Goal: Information Seeking & Learning: Find specific fact

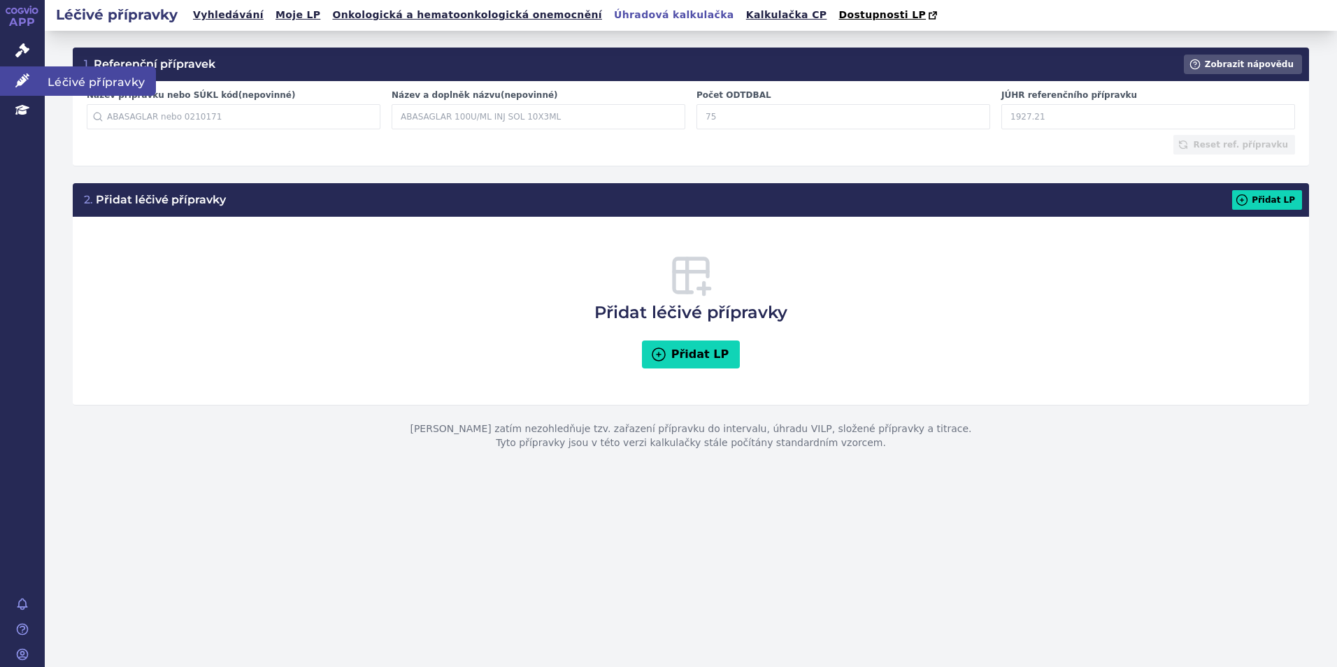
click at [20, 86] on icon at bounding box center [22, 80] width 14 height 14
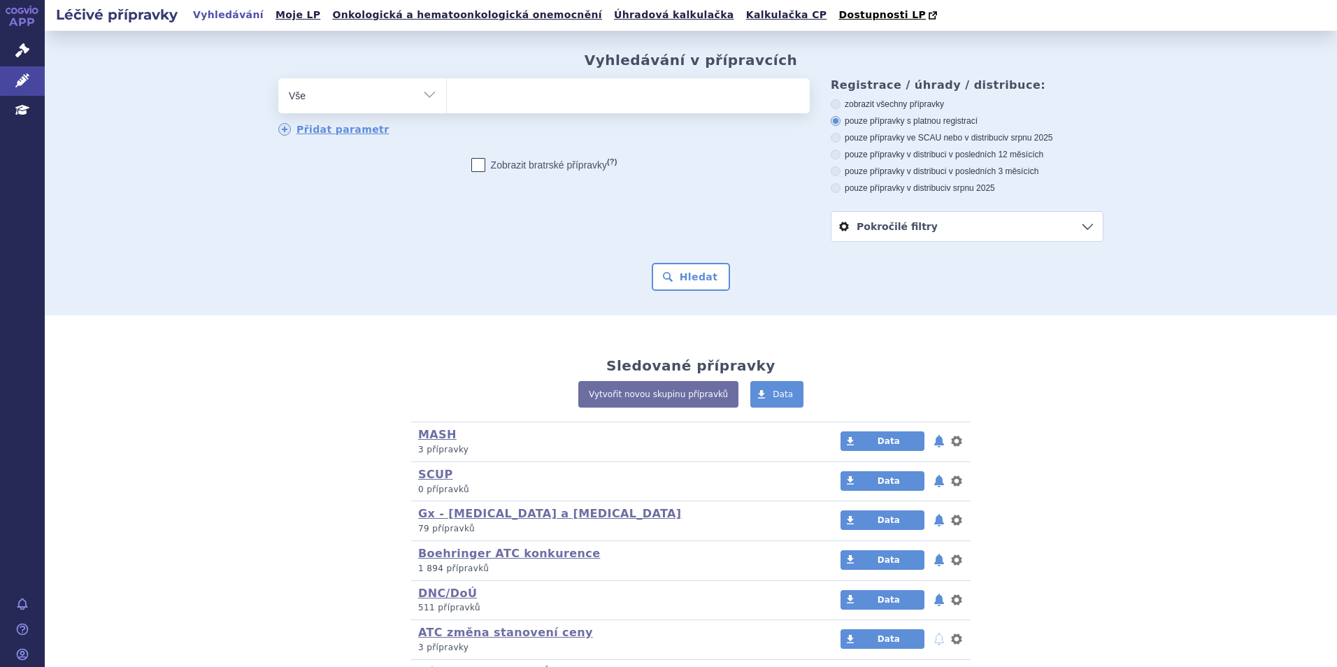
click at [564, 97] on ul at bounding box center [628, 92] width 363 height 29
click at [447, 97] on select at bounding box center [446, 95] width 1 height 35
click at [564, 97] on ul at bounding box center [628, 92] width 363 height 29
click at [447, 97] on select at bounding box center [446, 95] width 1 height 35
paste input "Dapagliflozin Viatris"
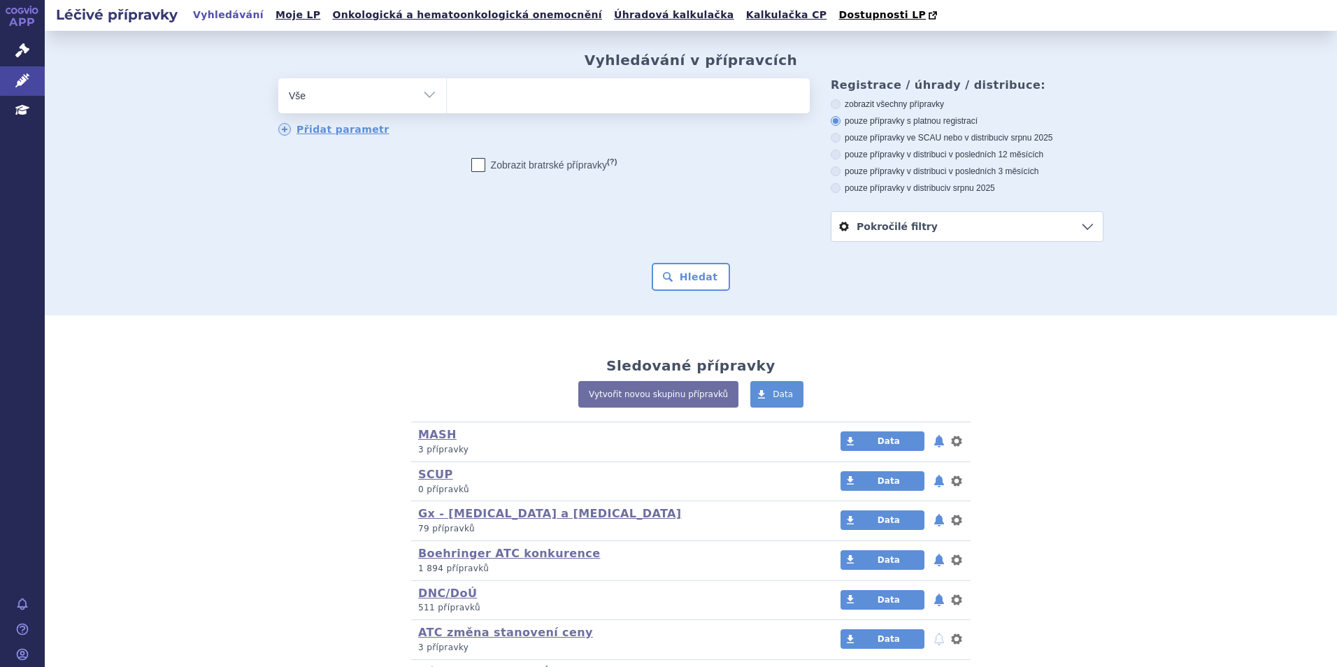
type input "Dapagliflozin Viatris"
select select "Dapagliflozin Viatris"
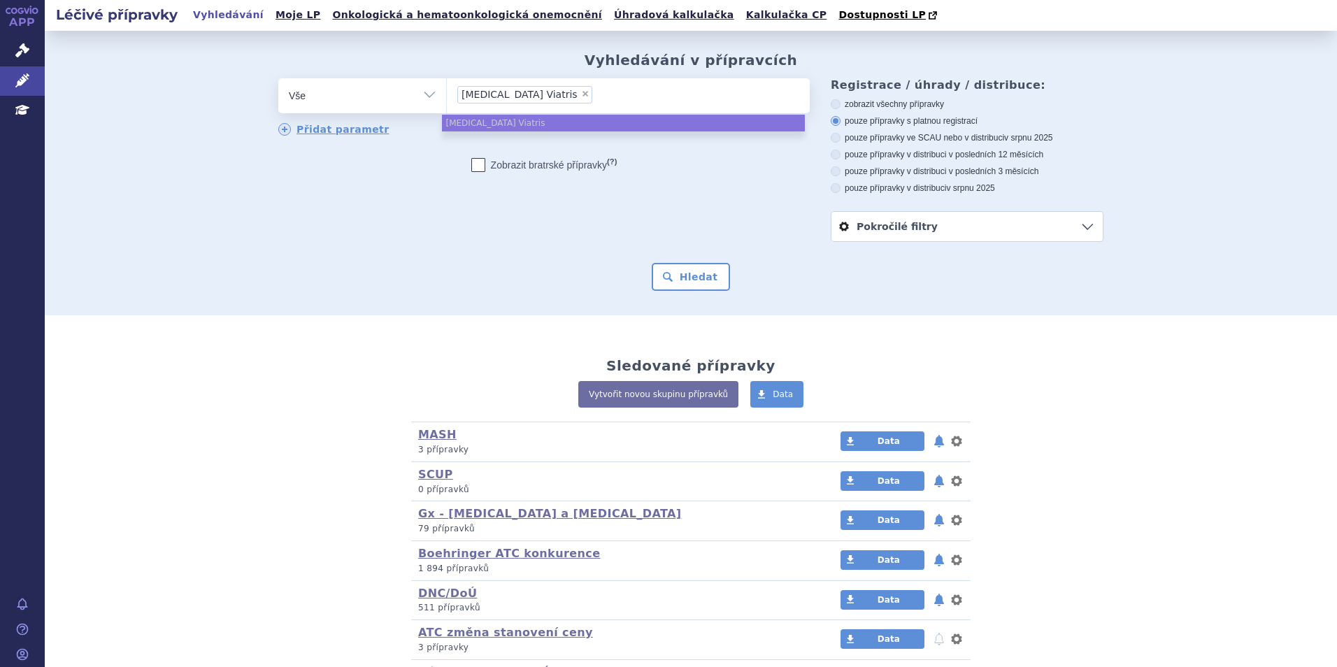
click at [597, 97] on input "Dapagliflozin Viatris × Dapagliflozin Viatris" at bounding box center [601, 93] width 8 height 17
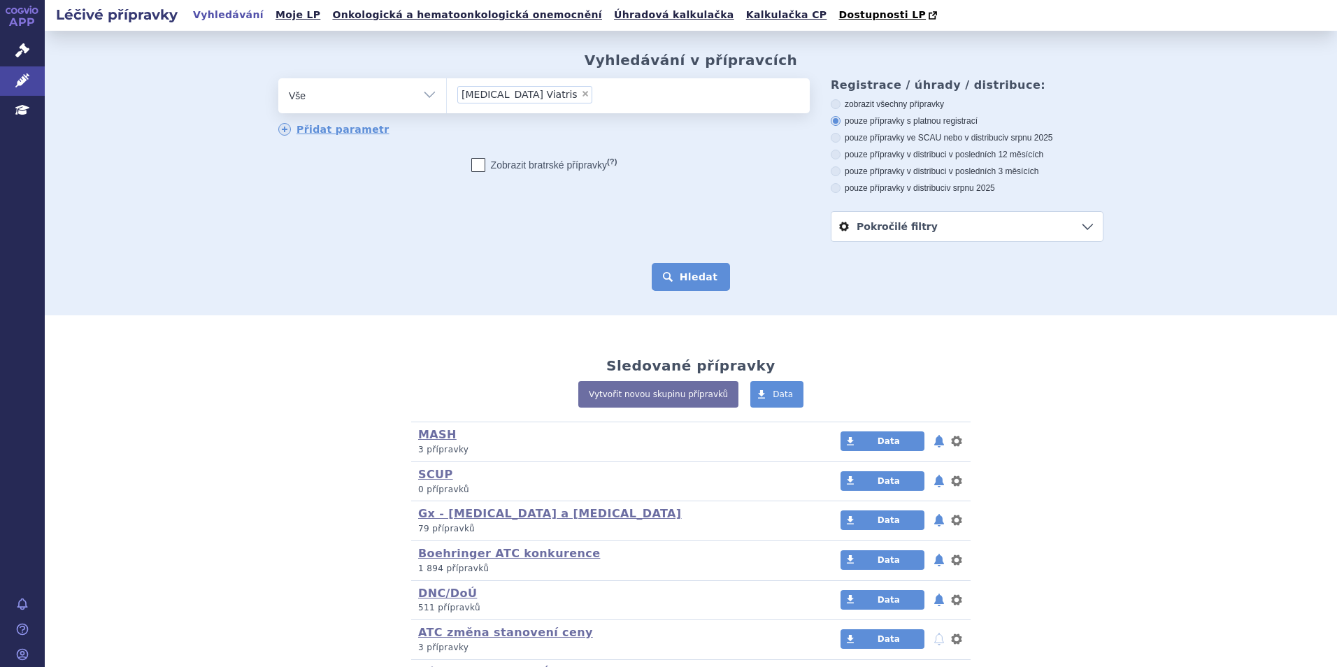
click at [688, 290] on button "Hledat" at bounding box center [691, 277] width 79 height 28
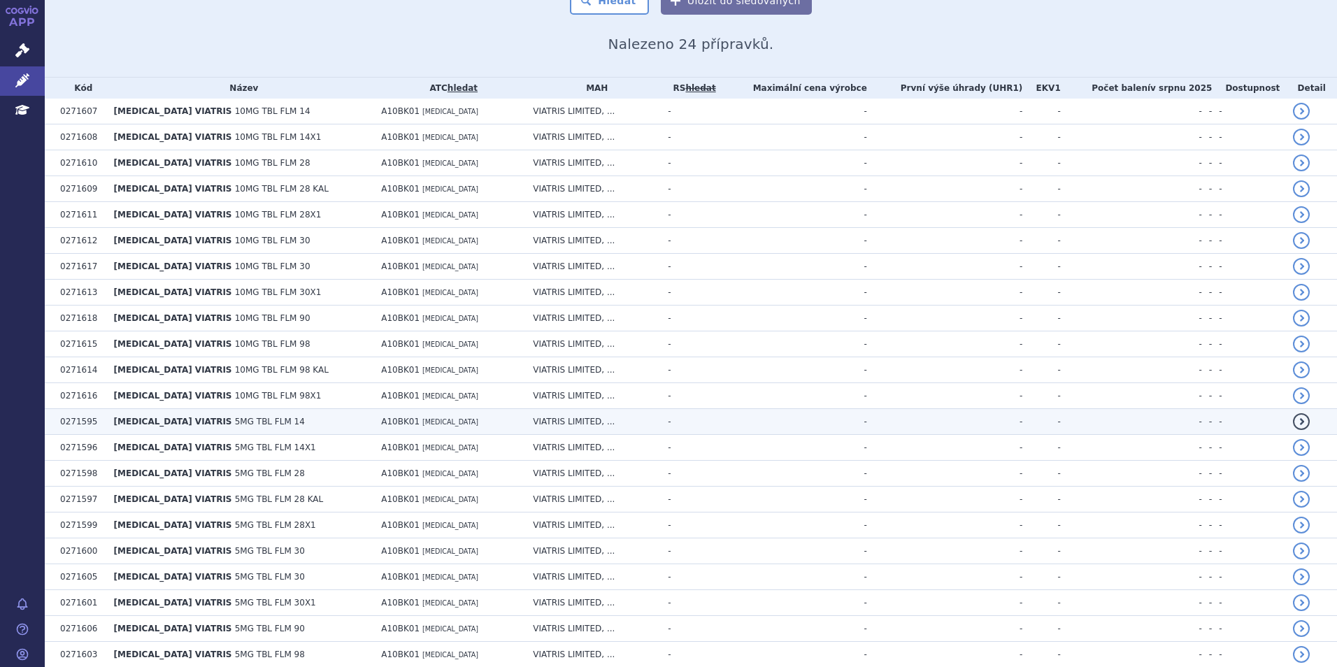
scroll to position [280, 0]
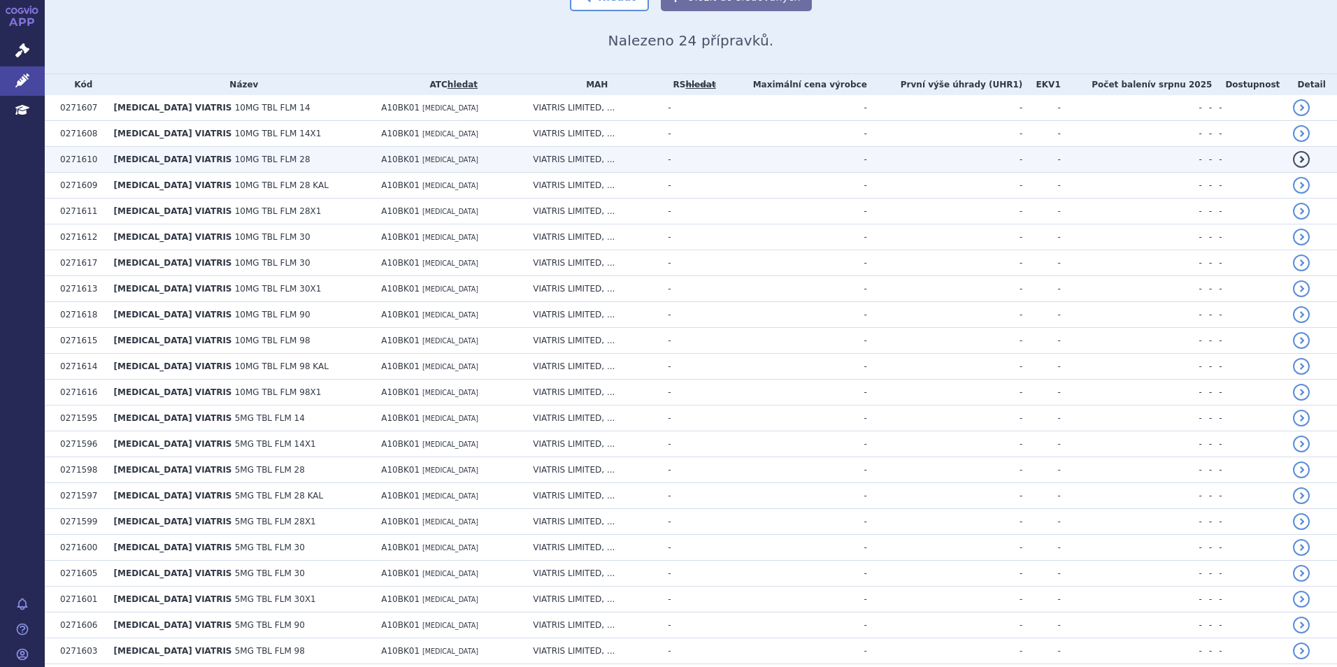
click at [319, 152] on td "DAPAGLIFLOZIN VIATRIS 10MG TBL FLM 28" at bounding box center [241, 160] width 268 height 26
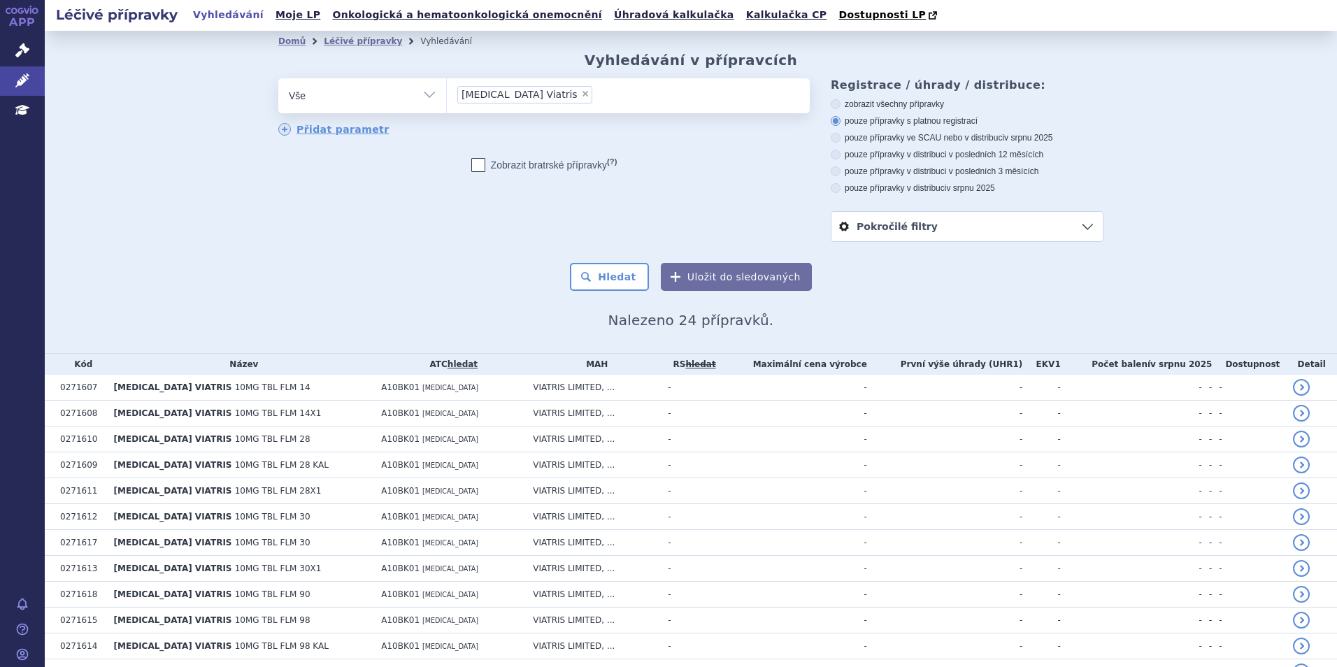
click at [581, 92] on span "×" at bounding box center [585, 94] width 8 height 8
click at [447, 92] on select "Dapagliflozin Viatris" at bounding box center [446, 95] width 1 height 35
select select
click at [557, 97] on ul at bounding box center [628, 92] width 363 height 29
click at [447, 97] on select "Dapagliflozin Viatris" at bounding box center [446, 95] width 1 height 35
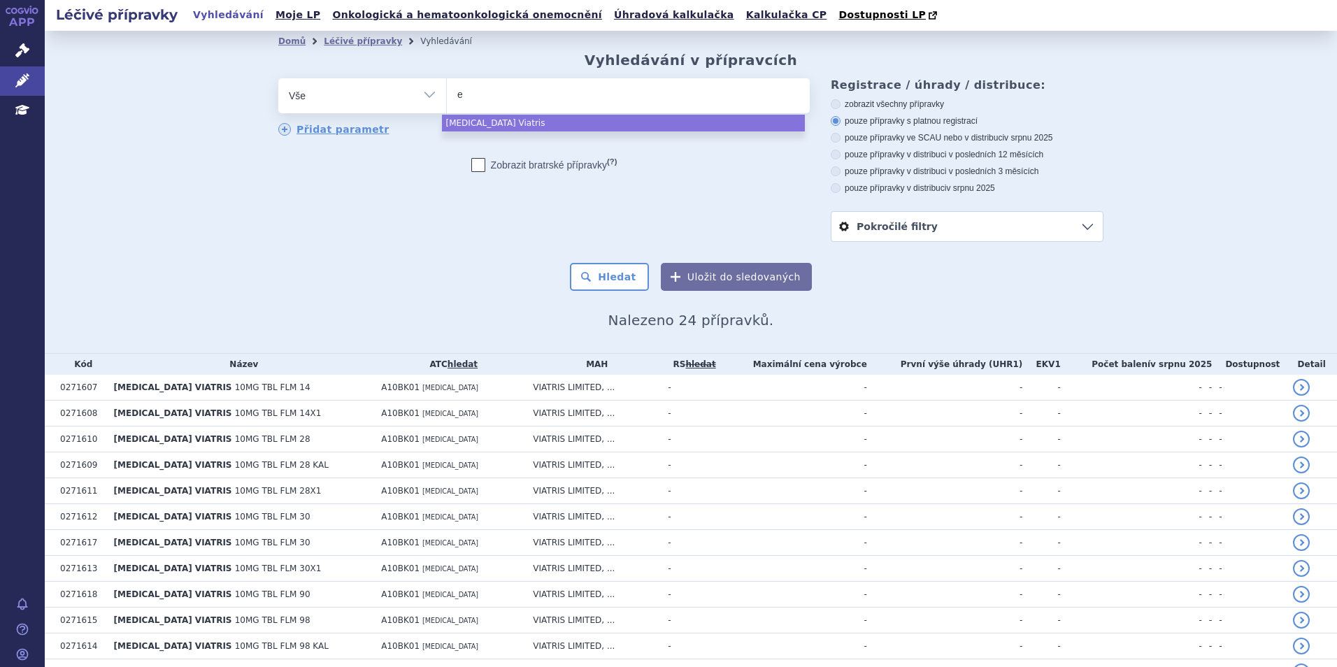
type input "em"
type input "emp"
type input "empa"
type input "empagl"
type input "empagli"
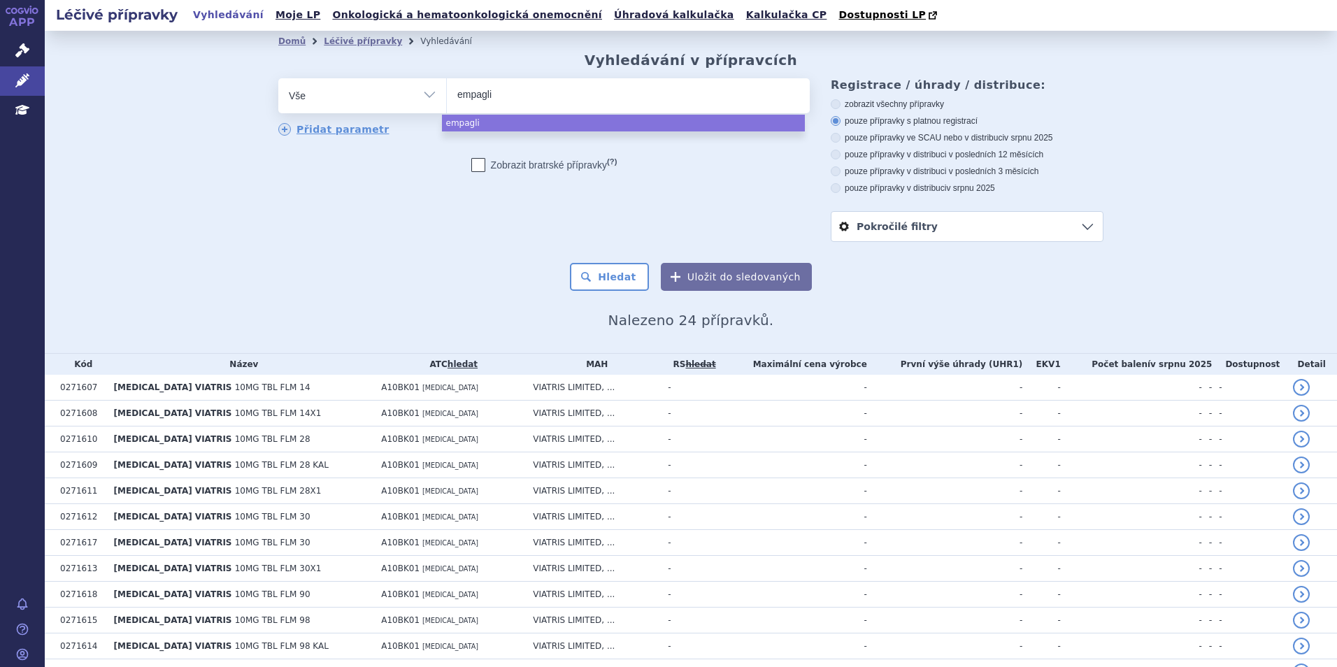
type input "empaglif"
type input "empaglifl"
type input "empaglifloz"
type input "empagliflozi"
type input "empagliflozin"
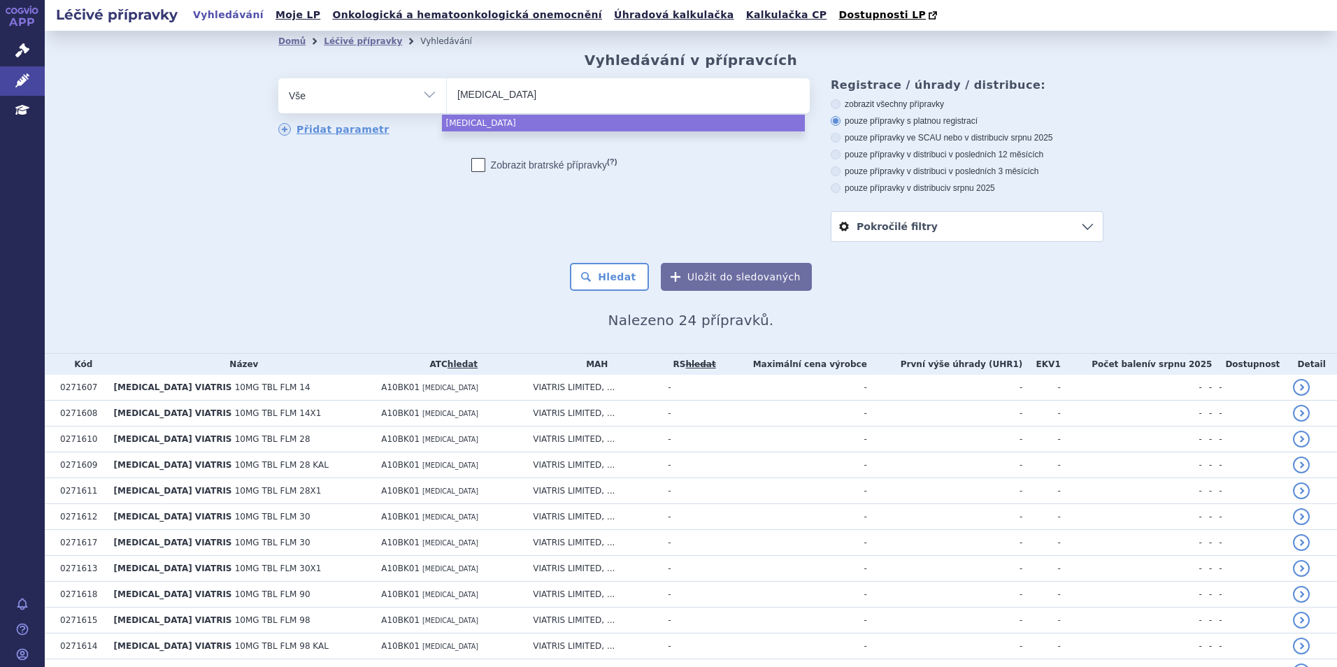
select select "empagliflozin"
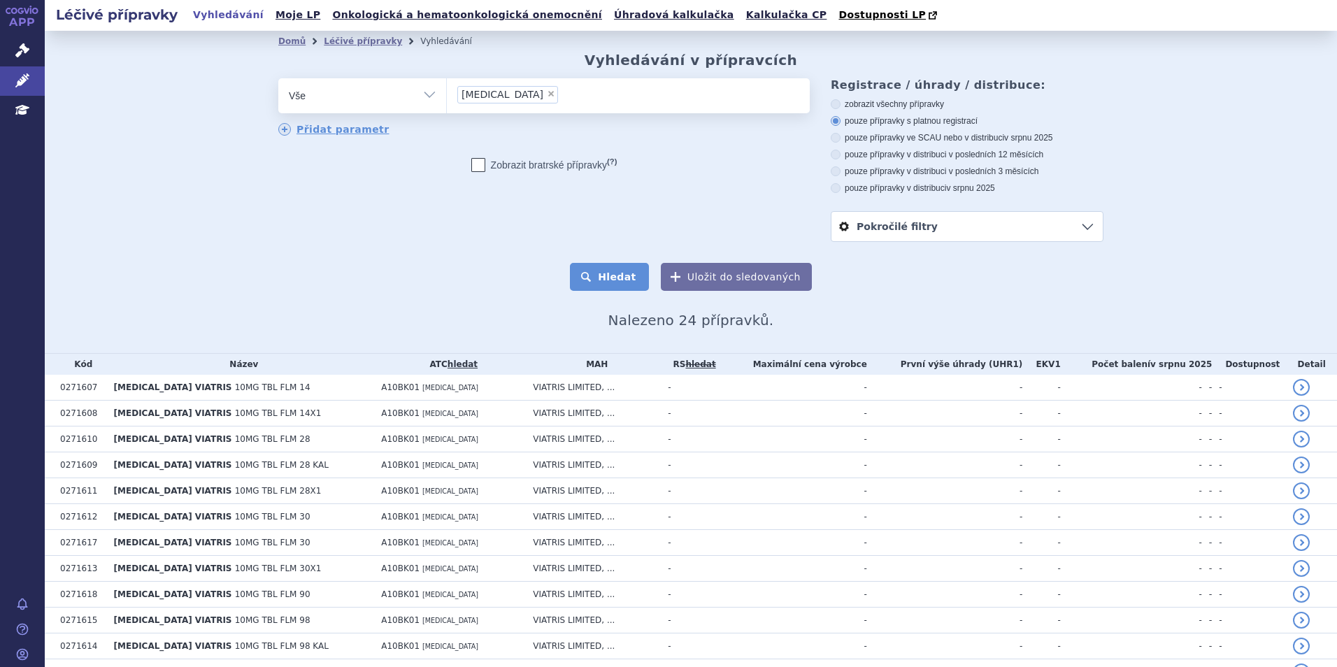
click at [627, 275] on button "Hledat" at bounding box center [609, 277] width 79 height 28
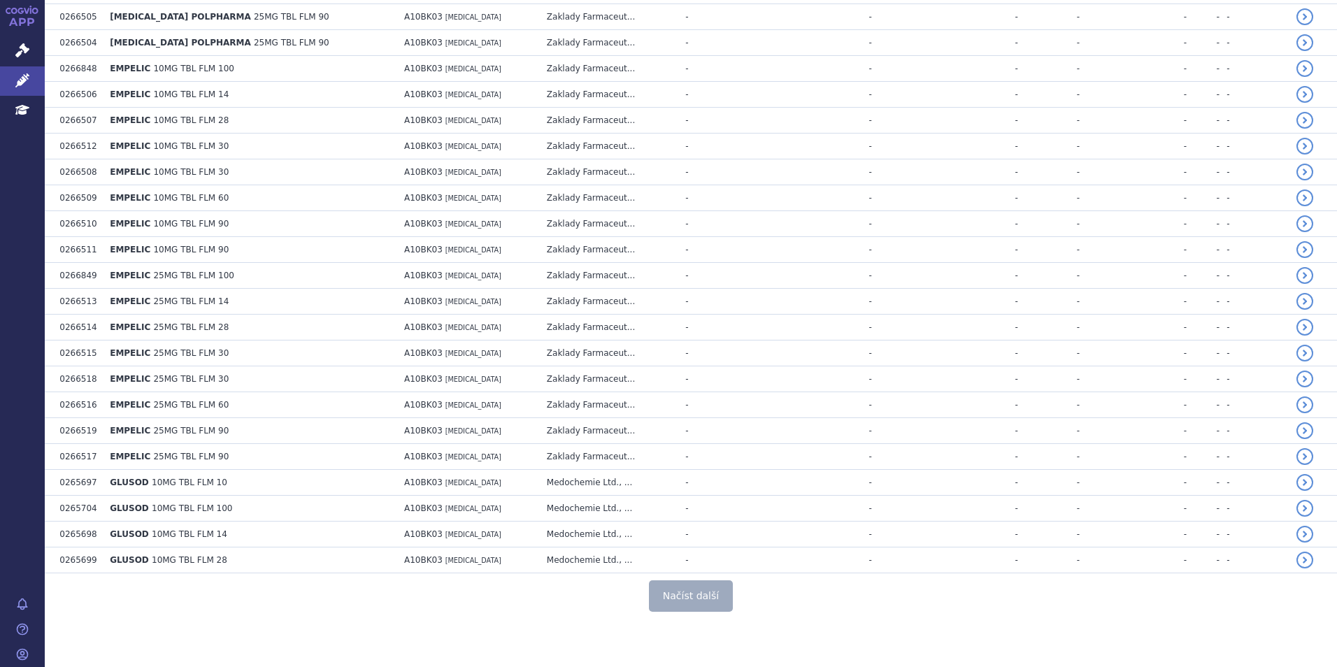
scroll to position [2399, 0]
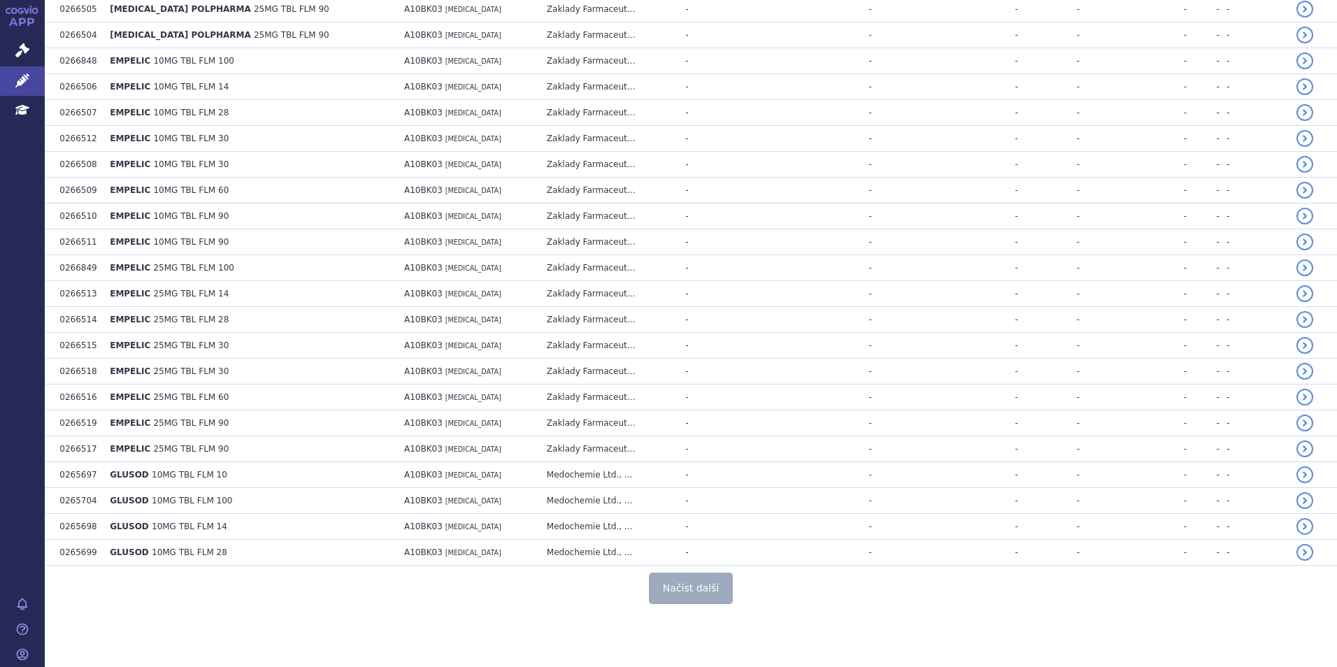
click at [676, 603] on button "Načíst další" at bounding box center [691, 588] width 84 height 31
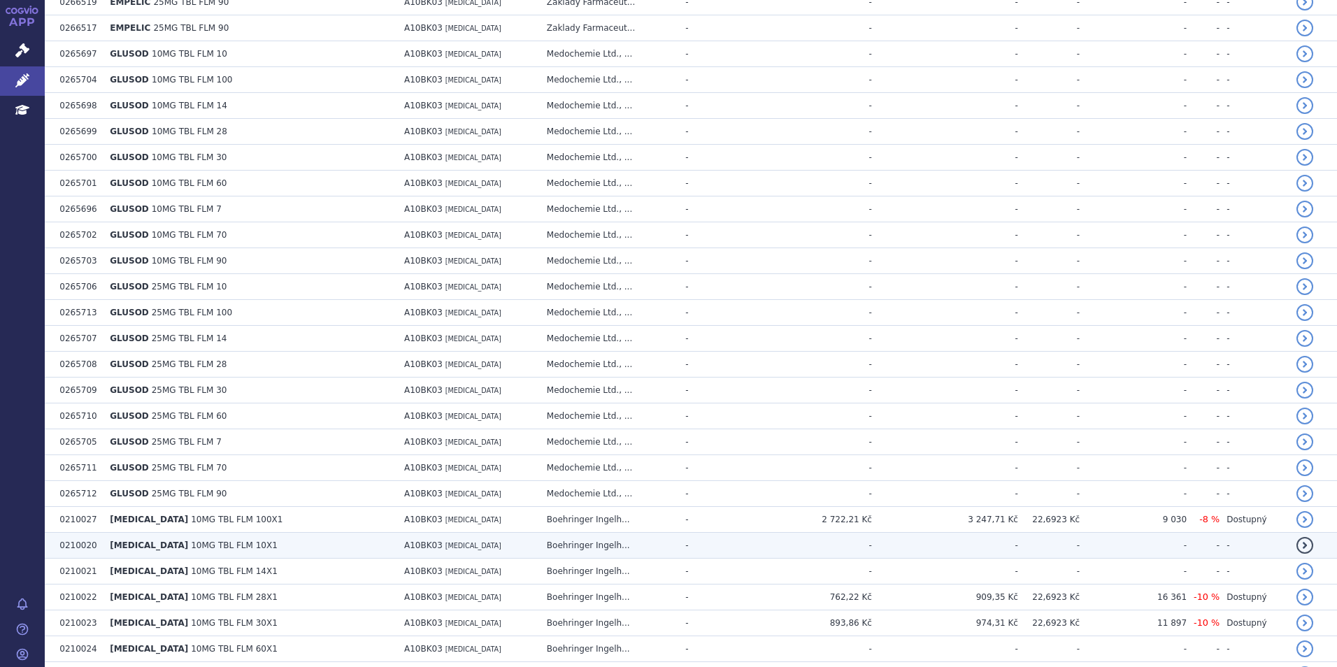
scroll to position [3233, 0]
